Goal: Transaction & Acquisition: Purchase product/service

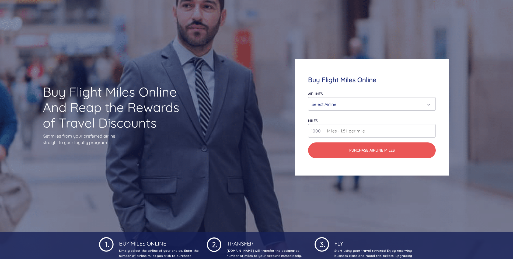
scroll to position [27, 0]
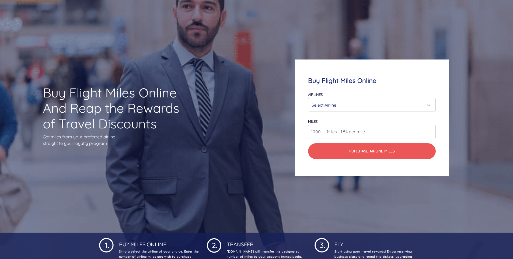
click at [342, 105] on div "Select Airline" at bounding box center [370, 105] width 117 height 10
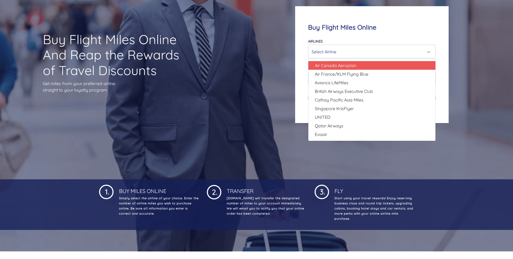
scroll to position [81, 0]
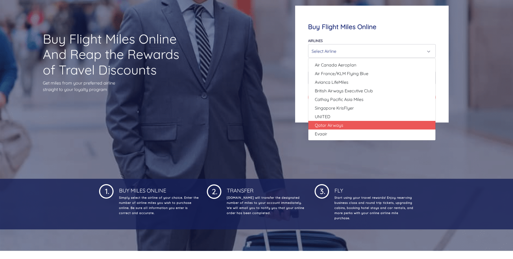
click at [340, 123] on span "Qatar Airways" at bounding box center [329, 125] width 29 height 6
select select "Qatar Airways"
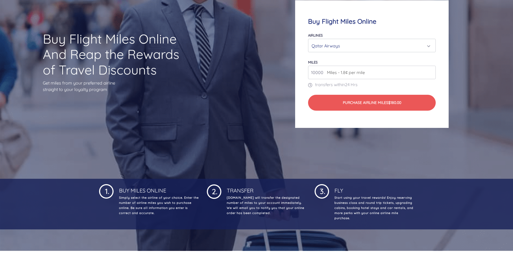
click at [333, 71] on span "Miles - 1.8¢ per mile" at bounding box center [344, 72] width 41 height 6
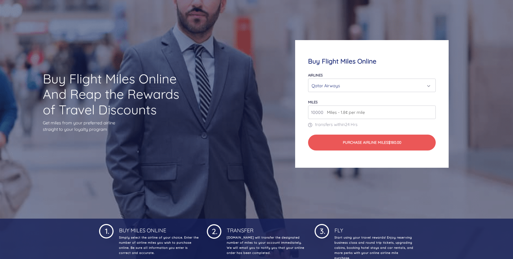
scroll to position [0, 0]
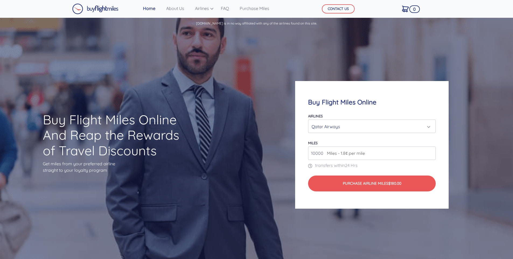
click at [431, 154] on input "10000" at bounding box center [372, 153] width 128 height 13
click at [403, 156] on input "10000" at bounding box center [372, 153] width 128 height 13
click at [431, 153] on input "11000" at bounding box center [372, 153] width 128 height 13
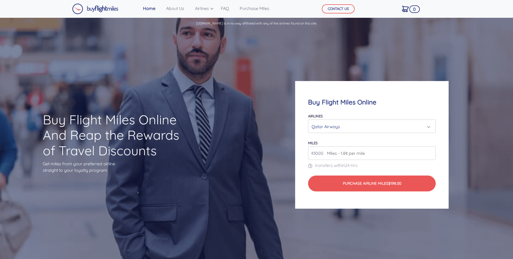
click at [431, 152] on input "43000" at bounding box center [372, 153] width 128 height 13
click at [430, 154] on input "10000" at bounding box center [372, 153] width 128 height 13
click at [347, 95] on div "Buy Flight Miles Online Airlines Air Canada Aeroplan Air France/KLM Flying Blue…" at bounding box center [372, 144] width 154 height 127
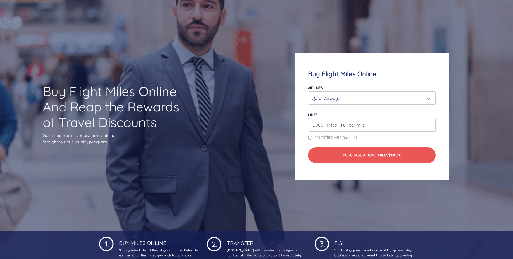
scroll to position [27, 0]
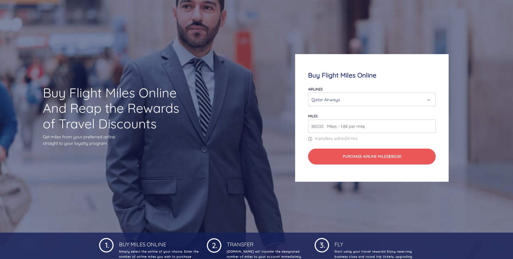
click at [431, 125] on input "38000" at bounding box center [372, 126] width 128 height 13
click at [431, 125] on input "39000" at bounding box center [372, 126] width 128 height 13
click at [431, 125] on input "40000" at bounding box center [372, 126] width 128 height 13
click at [431, 125] on input "41000" at bounding box center [372, 126] width 128 height 13
click at [431, 125] on input "42000" at bounding box center [372, 126] width 128 height 13
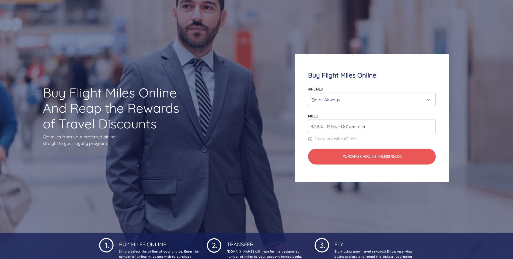
click at [431, 125] on input "43000" at bounding box center [372, 126] width 128 height 13
click at [431, 125] on input "44000" at bounding box center [372, 126] width 128 height 13
click at [431, 125] on input "45000" at bounding box center [372, 126] width 128 height 13
click at [431, 125] on input "46000" at bounding box center [372, 126] width 128 height 13
click at [431, 125] on input "47000" at bounding box center [372, 126] width 128 height 13
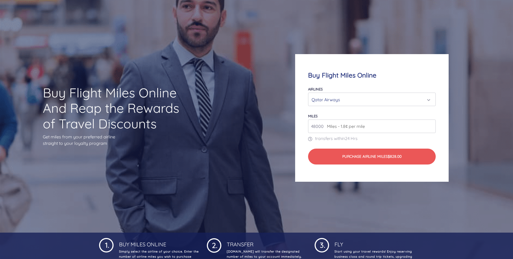
click at [431, 125] on input "48000" at bounding box center [372, 126] width 128 height 13
click at [431, 125] on input "49000" at bounding box center [372, 126] width 128 height 13
type input "50000"
click at [431, 125] on input "50000" at bounding box center [372, 126] width 128 height 13
click at [430, 144] on form "Airlines Air Canada Aeroplan Air France/KLM Flying Blue Avianca LifeMiles Briti…" at bounding box center [372, 125] width 128 height 79
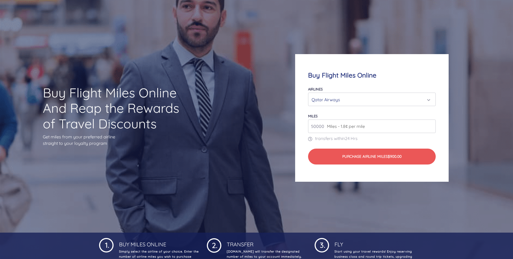
click at [429, 100] on div "Qatar Airways" at bounding box center [370, 100] width 117 height 10
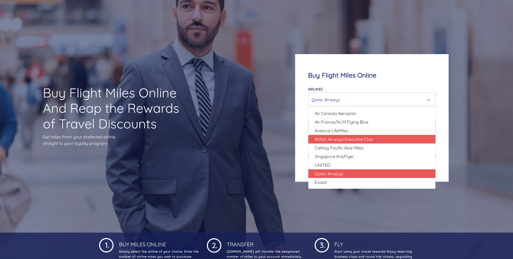
click at [346, 141] on span "British Airways Executive Club" at bounding box center [344, 139] width 58 height 6
select select "British Airways Executive Club"
type input "80000"
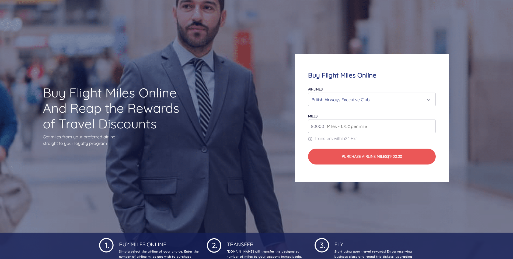
click at [431, 128] on input "80000" at bounding box center [372, 126] width 128 height 13
click at [430, 127] on input "80000" at bounding box center [372, 126] width 128 height 13
click at [394, 129] on input "80000" at bounding box center [372, 126] width 128 height 13
click at [314, 127] on input "80000" at bounding box center [372, 126] width 128 height 13
type input "5"
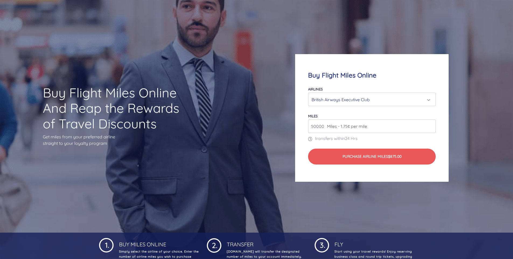
type input "50000"
click at [406, 79] on div "Buy Flight Miles Online Airlines Air Canada Aeroplan Air France/KLM Flying Blue…" at bounding box center [372, 117] width 154 height 127
click at [428, 100] on div "British Airways Executive Club" at bounding box center [370, 100] width 117 height 10
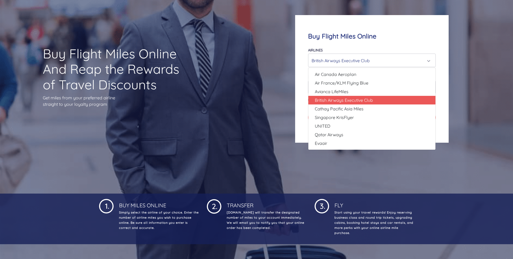
scroll to position [54, 0]
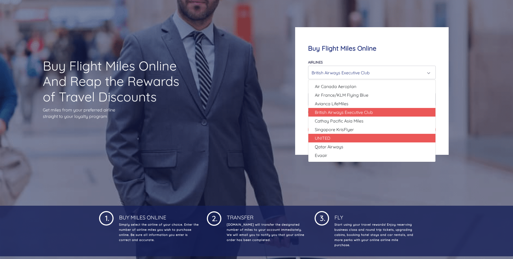
click at [358, 137] on link "UNITED" at bounding box center [371, 138] width 127 height 9
select select "UNITED"
type input "80000"
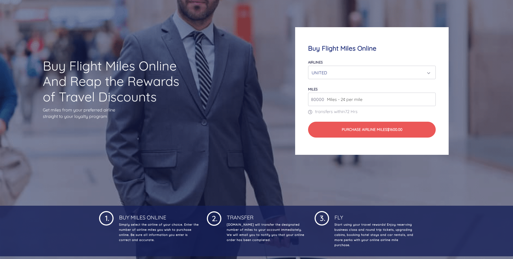
click at [376, 75] on div "UNITED" at bounding box center [370, 73] width 117 height 10
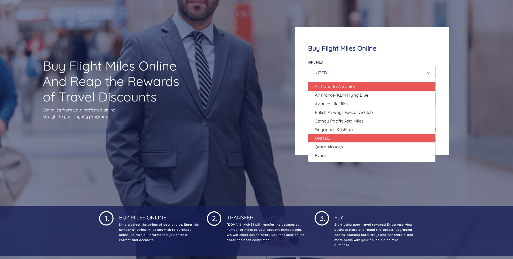
click at [370, 87] on link "Air Canada Aeroplan" at bounding box center [371, 86] width 127 height 9
select select "Air Canada Aeroplan"
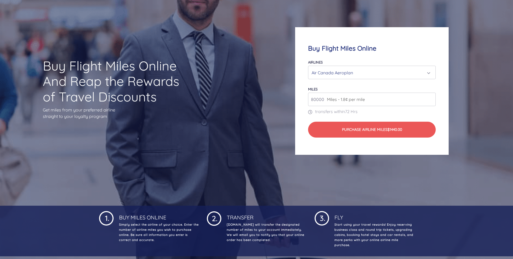
click at [366, 73] on div "Air Canada Aeroplan" at bounding box center [370, 73] width 117 height 10
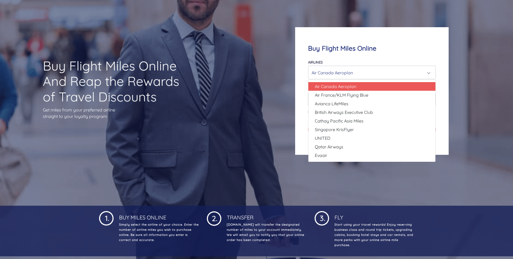
click at [366, 73] on div "Air Canada Aeroplan" at bounding box center [370, 73] width 117 height 10
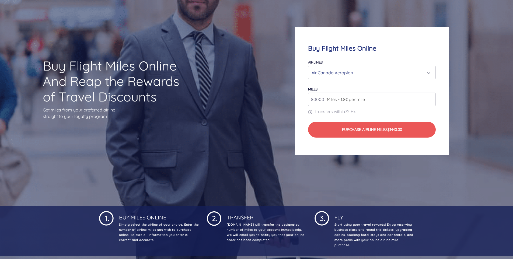
click at [314, 98] on input "80000" at bounding box center [372, 99] width 128 height 13
type input "10000"
click at [390, 57] on div "Buy Flight Miles Online Airlines Air Canada Aeroplan Air France/KLM Flying Blue…" at bounding box center [372, 90] width 154 height 127
click at [379, 73] on div "Air Canada Aeroplan" at bounding box center [370, 73] width 117 height 10
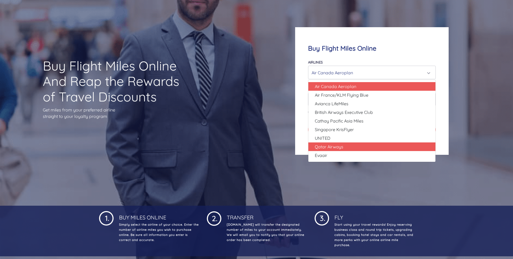
click at [340, 147] on span "Qatar Airways" at bounding box center [329, 147] width 29 height 6
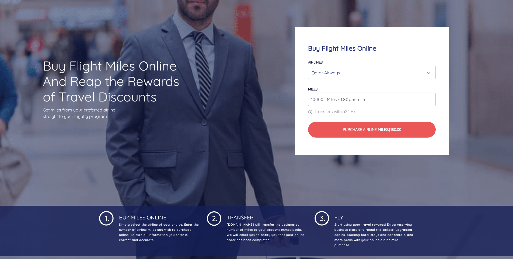
click at [345, 71] on div "Qatar Airways" at bounding box center [370, 73] width 117 height 10
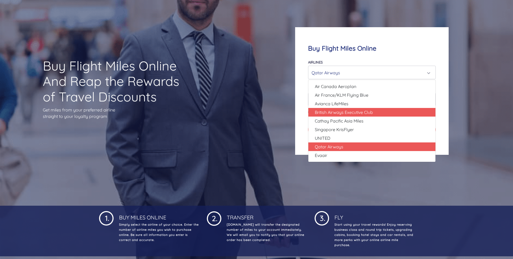
click at [333, 115] on span "British Airways Executive Club" at bounding box center [344, 112] width 58 height 6
select select "British Airways Executive Club"
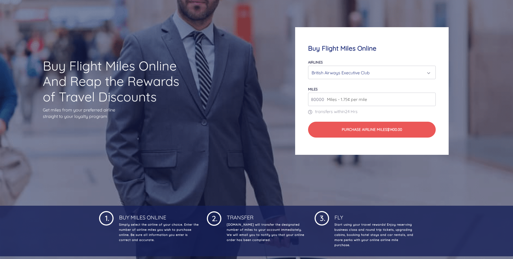
click at [313, 100] on input "80000" at bounding box center [372, 99] width 128 height 13
type input "10000"
click at [412, 59] on div "Airlines Air Canada Aeroplan Air France/KLM Flying Blue Avianca LifeMiles Briti…" at bounding box center [372, 69] width 128 height 20
click at [394, 72] on div "British Airways Executive Club" at bounding box center [370, 73] width 117 height 10
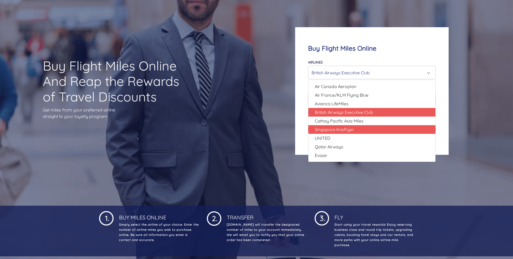
click at [338, 131] on span "Singapore KrisFlyer" at bounding box center [334, 129] width 39 height 6
select select "Singapore KrisFlyer"
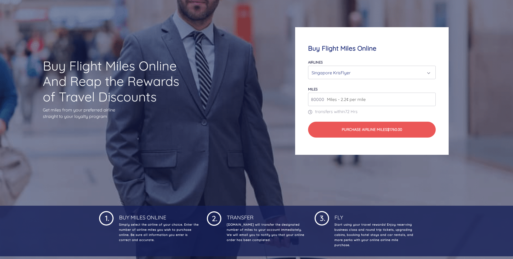
click at [313, 99] on input "80000" at bounding box center [372, 99] width 128 height 13
type input "10000"
click at [402, 52] on h4 "Buy Flight Miles Online" at bounding box center [372, 48] width 128 height 8
click at [396, 72] on div "Singapore KrisFlyer" at bounding box center [370, 73] width 117 height 10
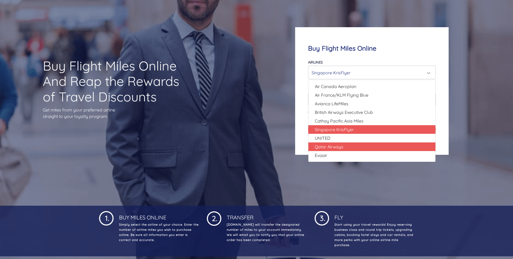
click at [333, 148] on span "Qatar Airways" at bounding box center [329, 147] width 29 height 6
select select "Qatar Airways"
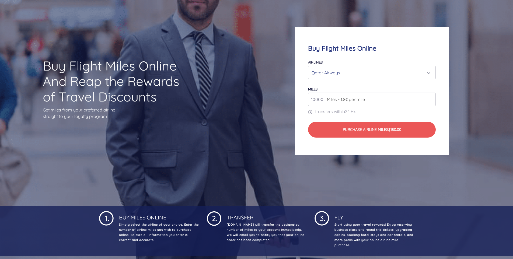
click at [321, 74] on div "Qatar Airways" at bounding box center [370, 73] width 117 height 10
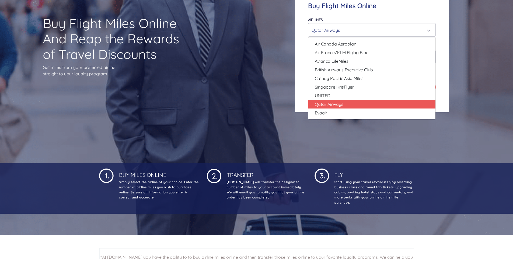
scroll to position [27, 0]
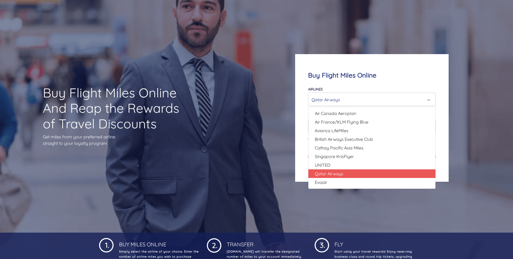
click at [314, 67] on div "Buy Flight Miles Online Airlines Air Canada Aeroplan Air France/KLM Flying Blue…" at bounding box center [372, 117] width 154 height 127
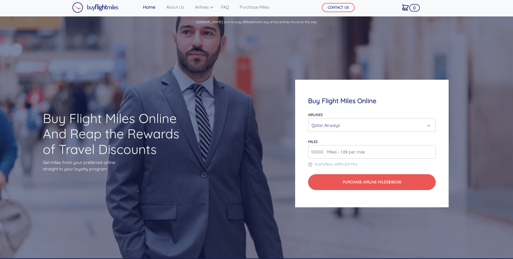
scroll to position [0, 0]
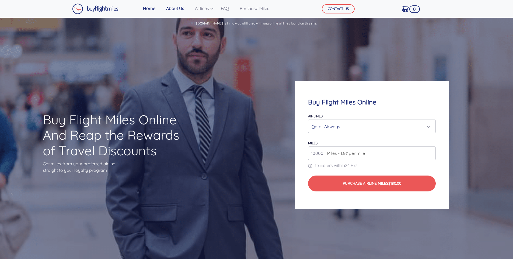
click at [174, 9] on link "About Us" at bounding box center [175, 8] width 22 height 11
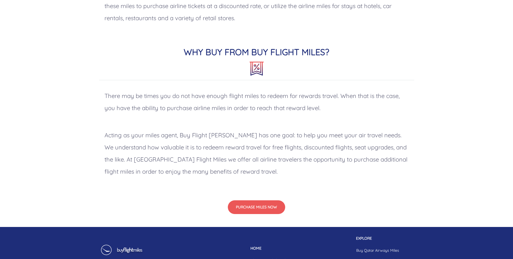
scroll to position [404, 0]
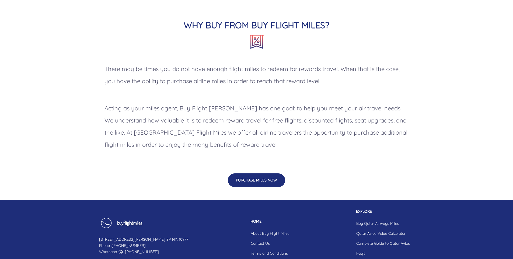
click at [266, 181] on button "PURCHASE MILES NOW" at bounding box center [256, 180] width 57 height 14
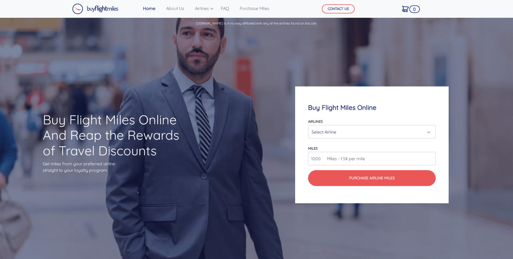
click at [333, 132] on div "Select Airline" at bounding box center [370, 132] width 117 height 10
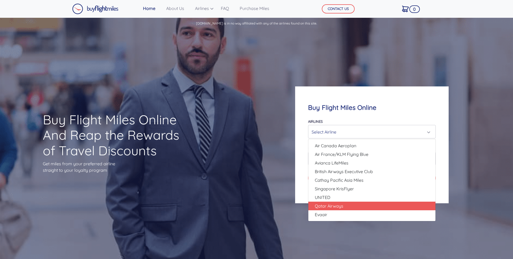
click at [329, 206] on span "Qatar Airways" at bounding box center [329, 206] width 29 height 6
select select "Qatar Airways"
type input "10000"
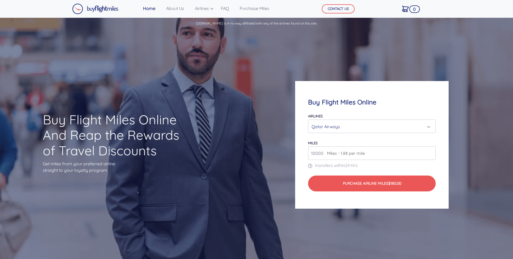
click at [300, 156] on div "Buy Flight Miles Online Airlines Air Canada Aeroplan Air France/KLM Flying Blue…" at bounding box center [372, 144] width 154 height 127
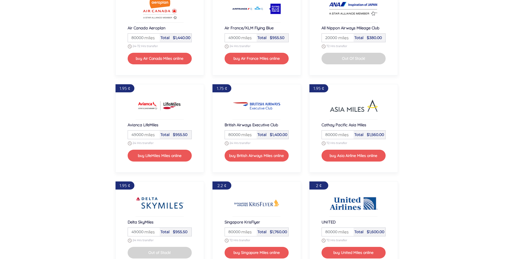
scroll to position [431, 0]
